Goal: Find contact information: Find contact information

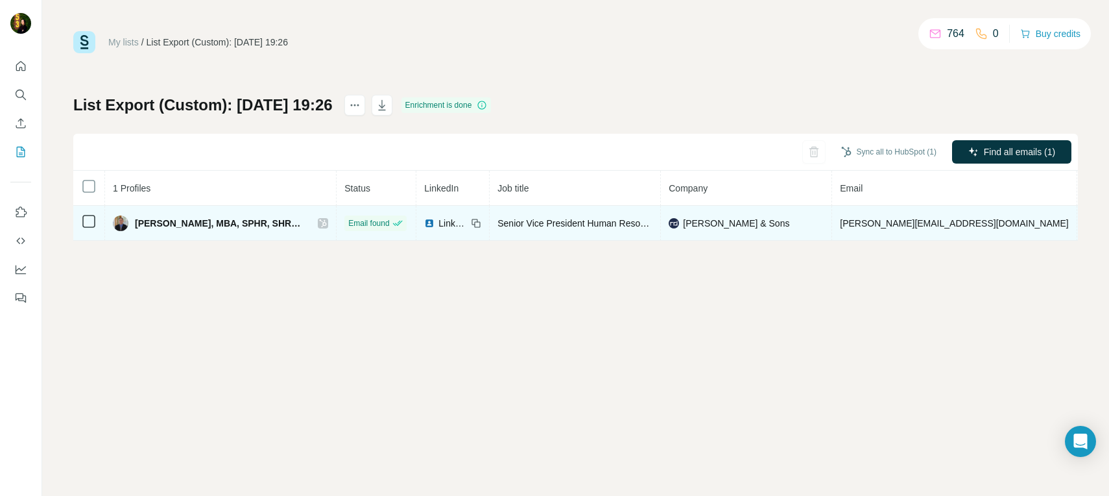
click at [498, 219] on span "Senior Vice President Human Resources - Deputy Compliance Officer/VP,HR/Directo…" at bounding box center [711, 223] width 427 height 10
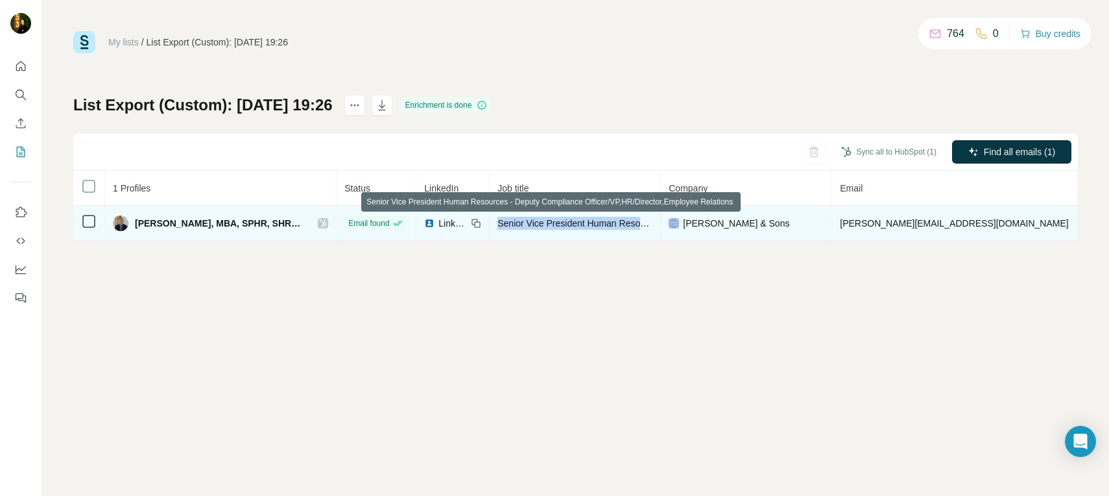
copy span "Senior Vice President Human Resources - Deputy Compliance Officer/VP,HR/Directo…"
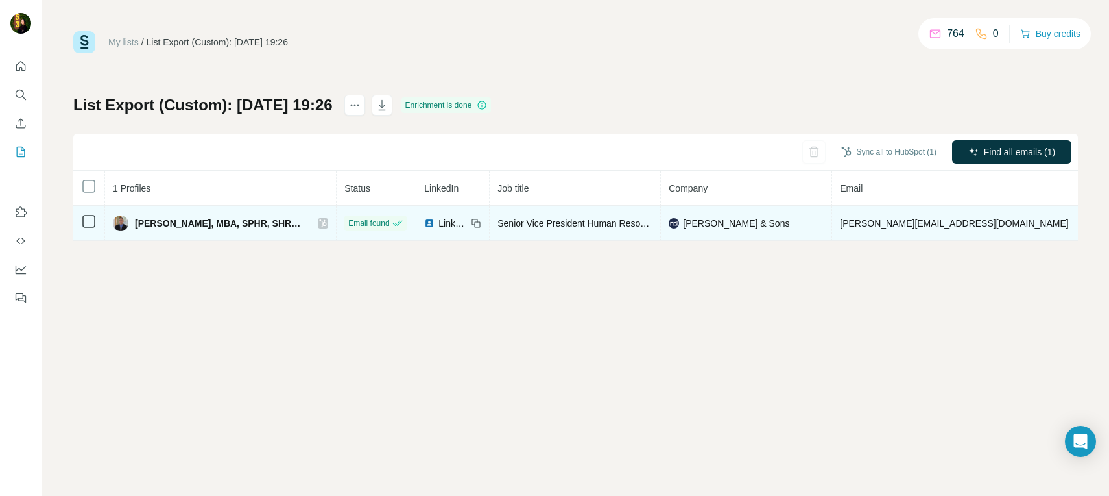
click at [867, 222] on span "mark.brothers@rrd.com" at bounding box center [954, 223] width 228 height 10
copy span "mark.brothers@rrd.com"
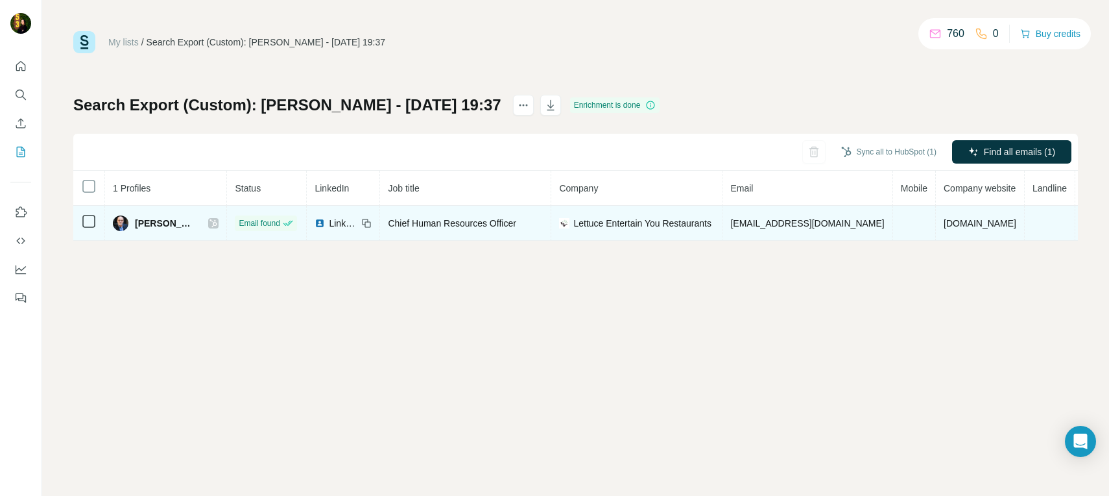
click at [210, 224] on icon at bounding box center [214, 223] width 8 height 10
